Goal: Navigation & Orientation: Find specific page/section

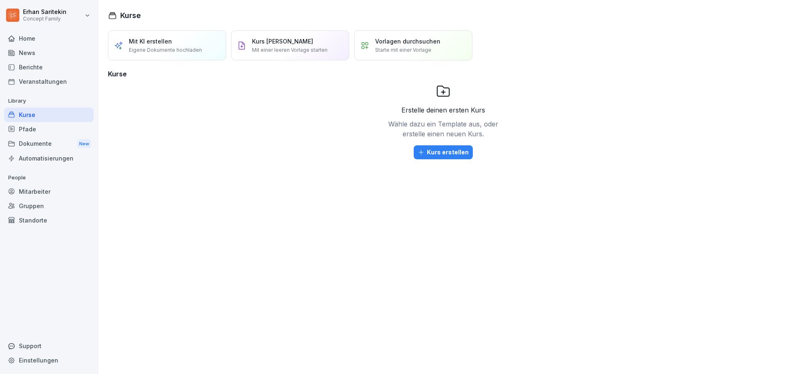
click at [25, 69] on div "Berichte" at bounding box center [48, 67] width 89 height 14
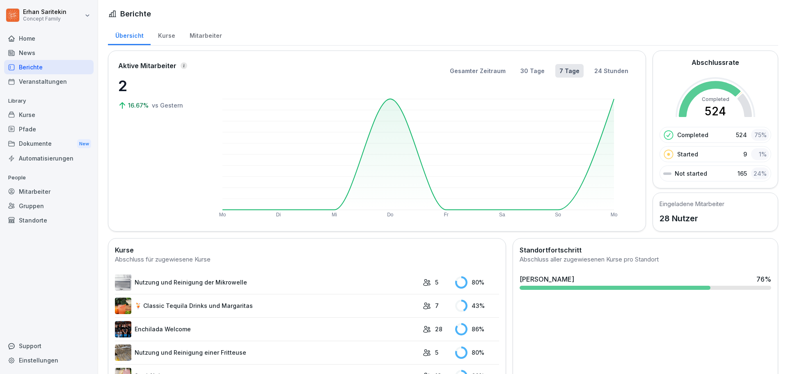
click at [193, 39] on div "Mitarbeiter" at bounding box center [205, 34] width 47 height 21
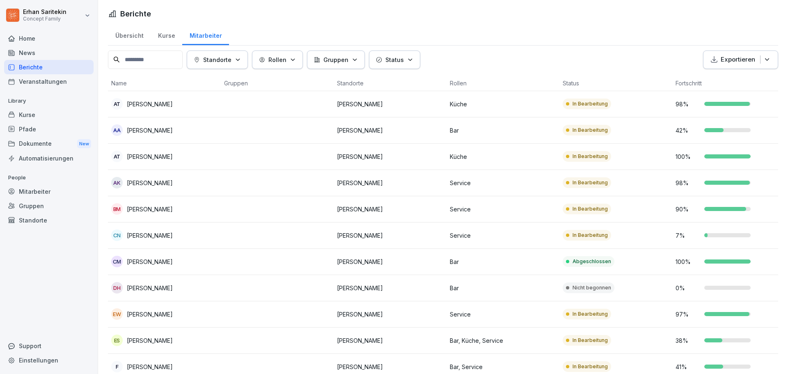
click at [286, 60] on p "Rollen" at bounding box center [277, 59] width 18 height 9
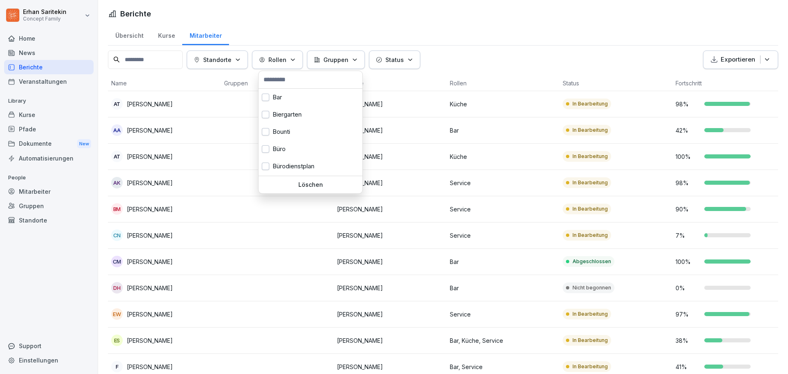
click at [363, 61] on button "Gruppen" at bounding box center [336, 59] width 58 height 18
click at [343, 151] on html "[PERSON_NAME] Concept Family Home News Berichte Veranstaltungen Library Kurse P…" at bounding box center [394, 187] width 788 height 374
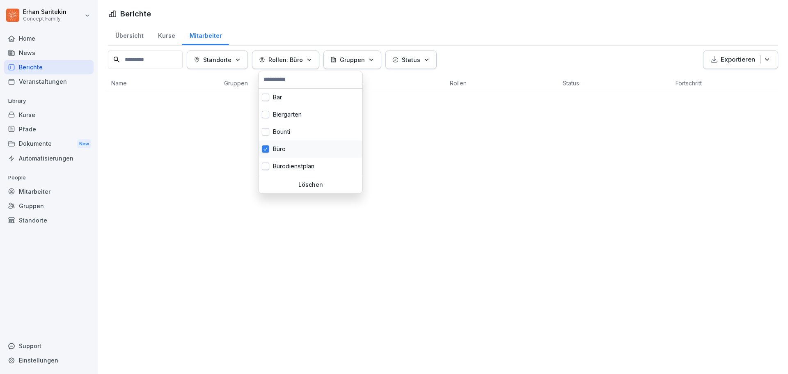
click at [328, 147] on div "Büro" at bounding box center [310, 148] width 104 height 17
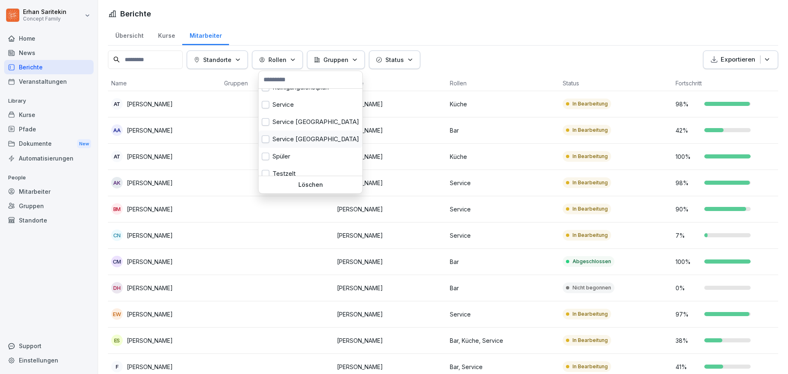
scroll to position [262, 0]
click at [289, 144] on div "Service" at bounding box center [310, 145] width 104 height 17
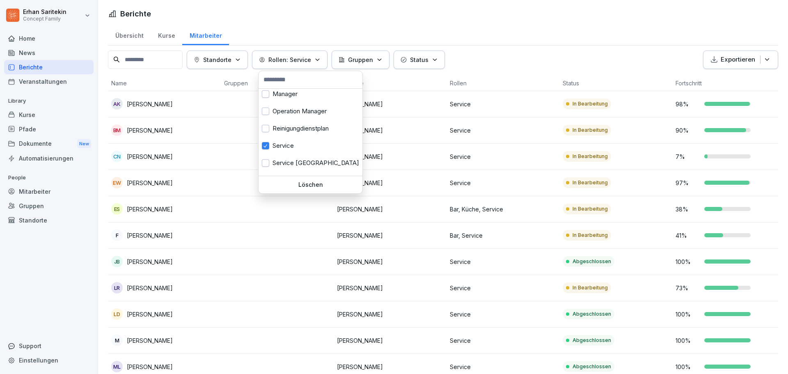
click at [467, 11] on html "[PERSON_NAME] Concept Family Home News Berichte Veranstaltungen Library Kurse P…" at bounding box center [394, 187] width 788 height 374
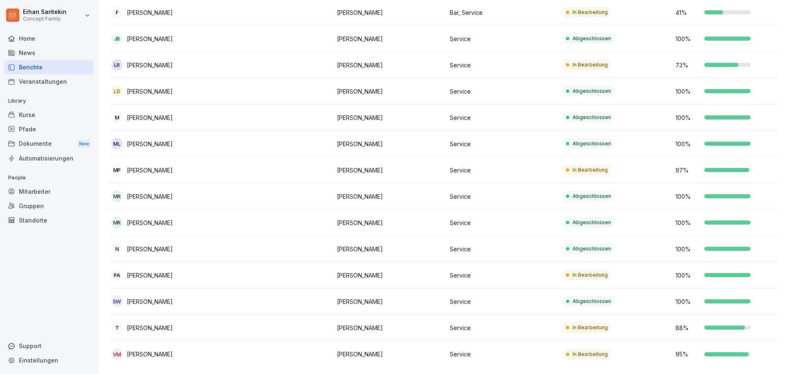
scroll to position [235, 0]
click at [192, 322] on div "T [PERSON_NAME]" at bounding box center [164, 327] width 106 height 11
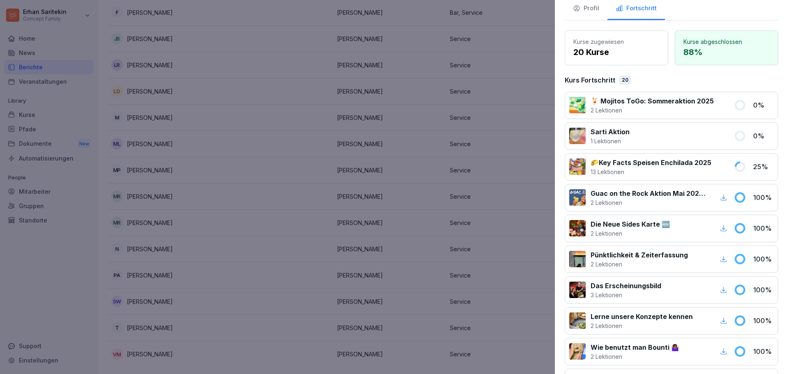
scroll to position [12, 0]
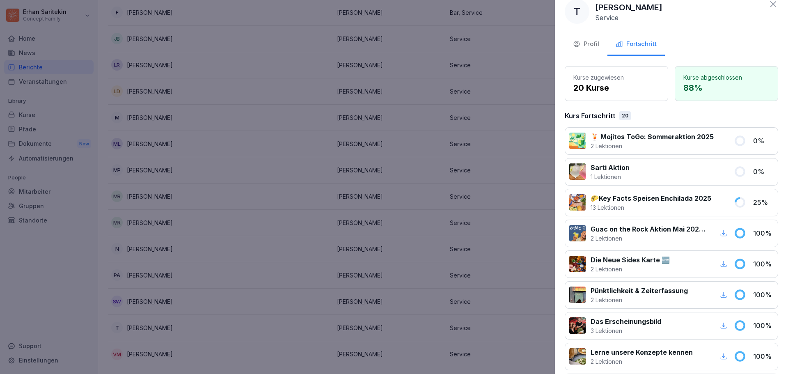
click at [720, 231] on icon "button" at bounding box center [723, 232] width 7 height 7
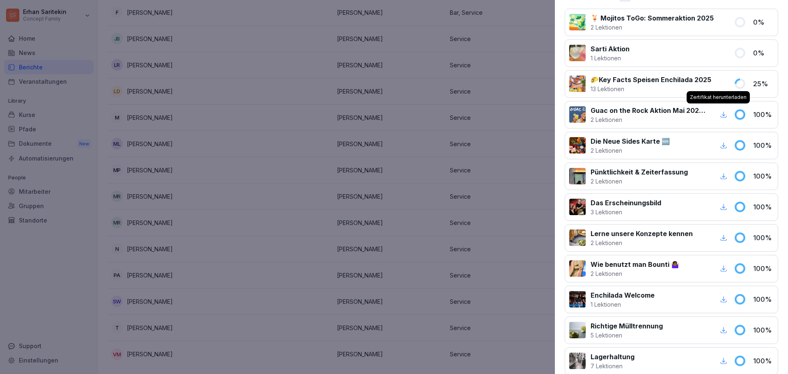
scroll to position [135, 0]
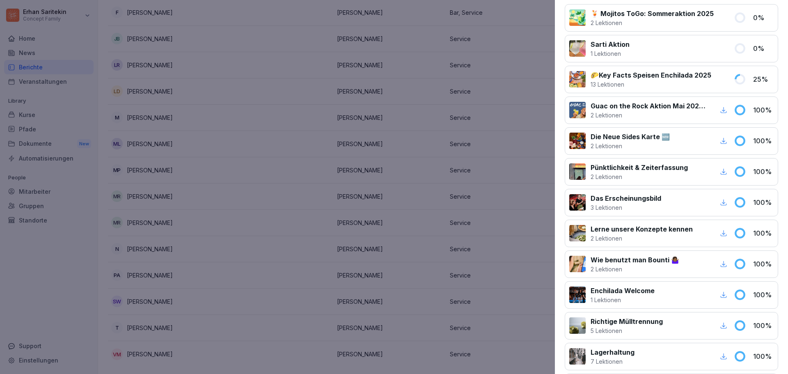
click at [651, 171] on p "Pünktlichkeit & Zeiterfassung" at bounding box center [638, 167] width 97 height 10
click at [237, 158] on div at bounding box center [394, 187] width 788 height 374
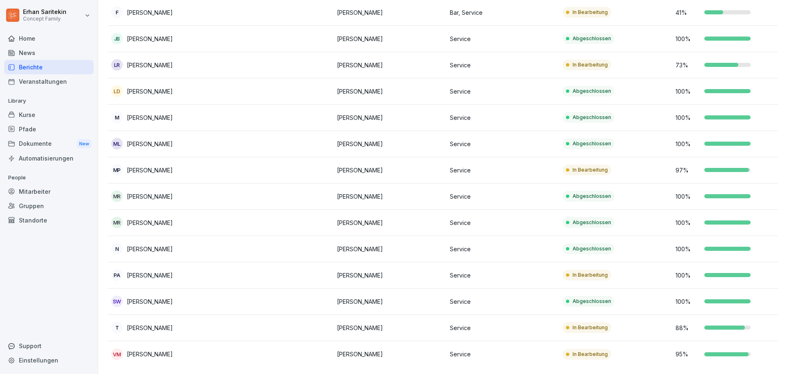
scroll to position [0, 0]
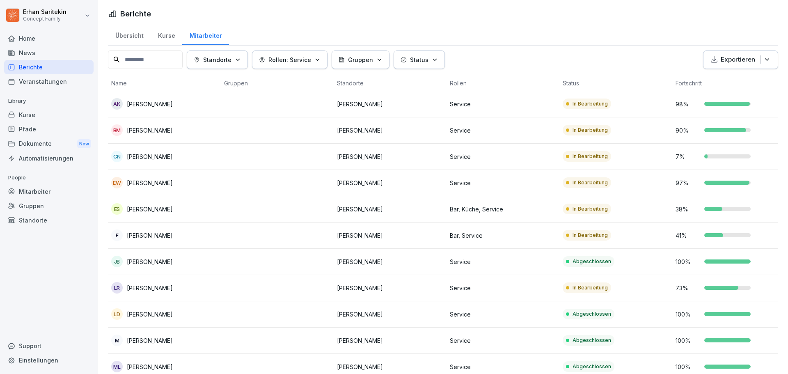
click at [39, 120] on div "Kurse" at bounding box center [48, 114] width 89 height 14
